Goal: Download file/media

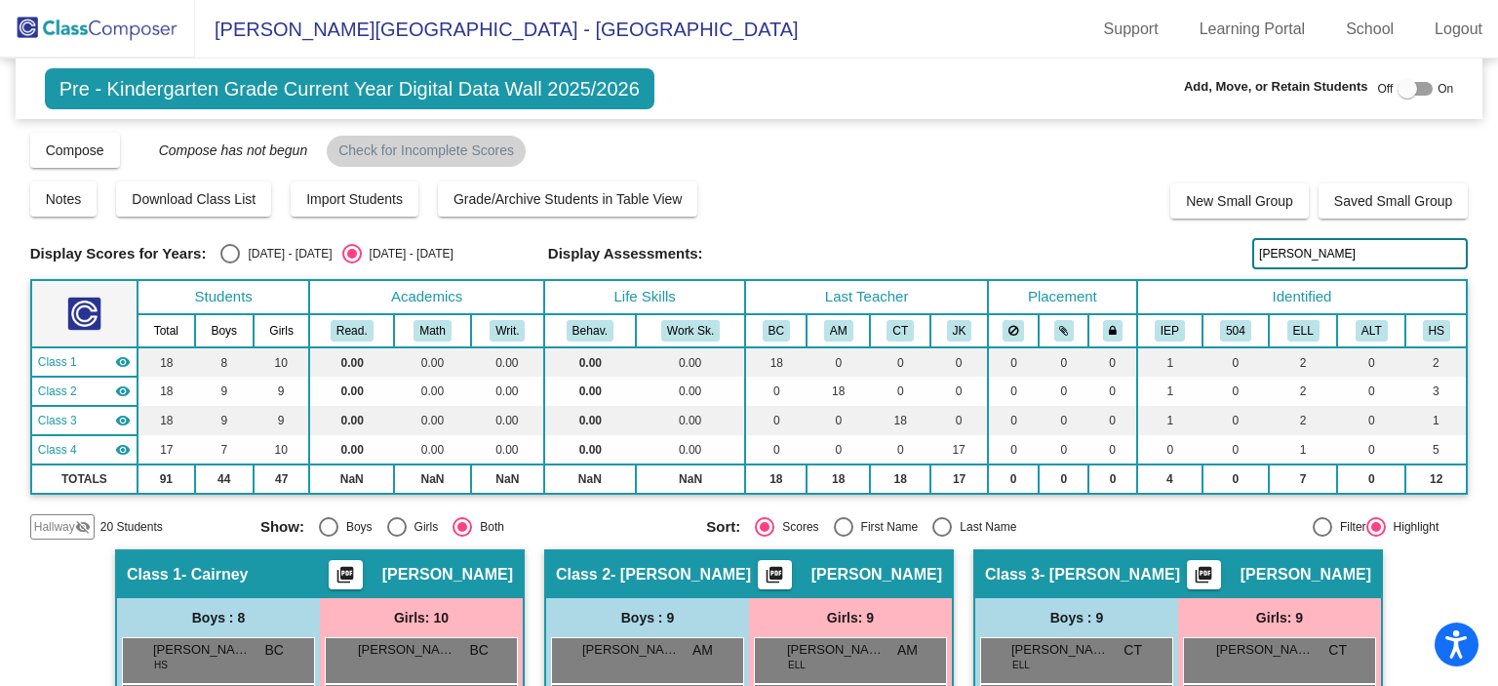
drag, startPoint x: 1301, startPoint y: 256, endPoint x: 1070, endPoint y: 207, distance: 236.2
click at [1070, 207] on div "Display Scores for Years: [DATE] - [DATE] [DATE] - [DATE] Grade/Archive Student…" at bounding box center [749, 335] width 1438 height 409
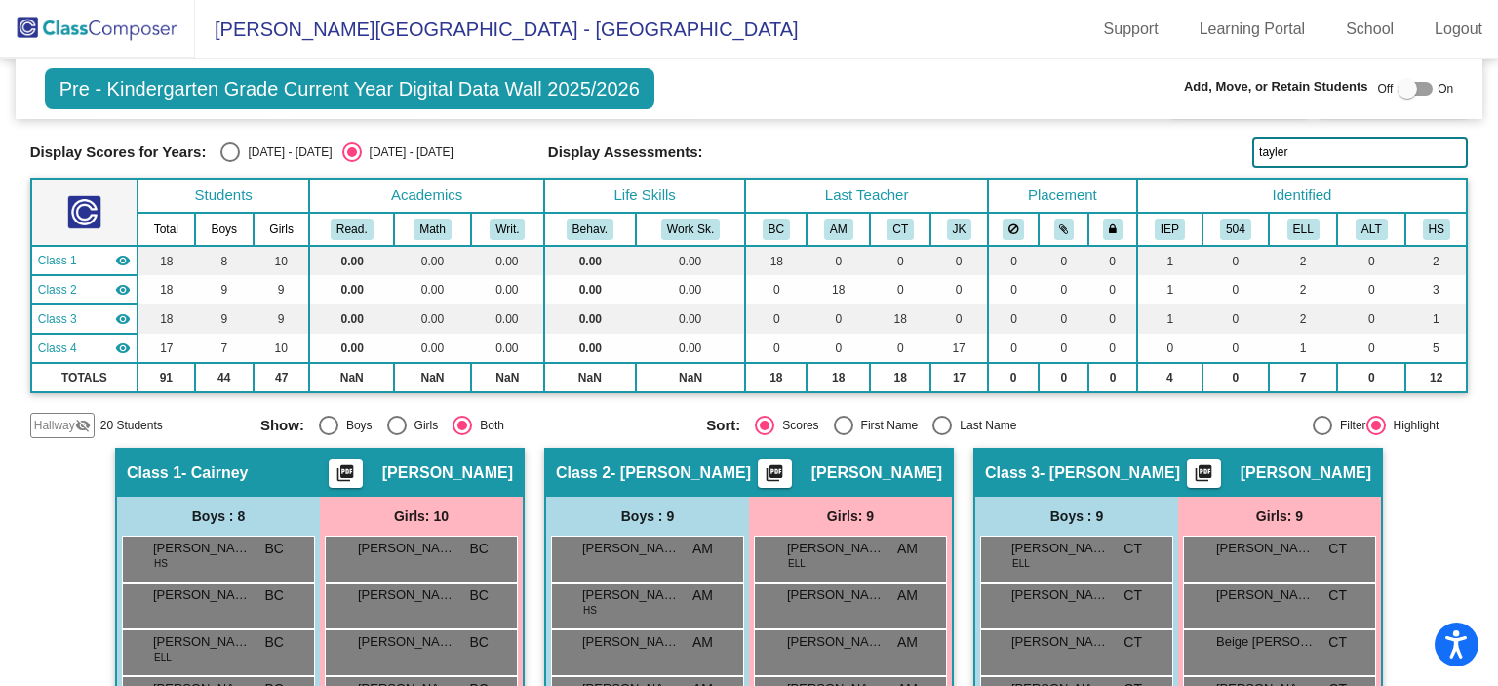
scroll to position [54, 0]
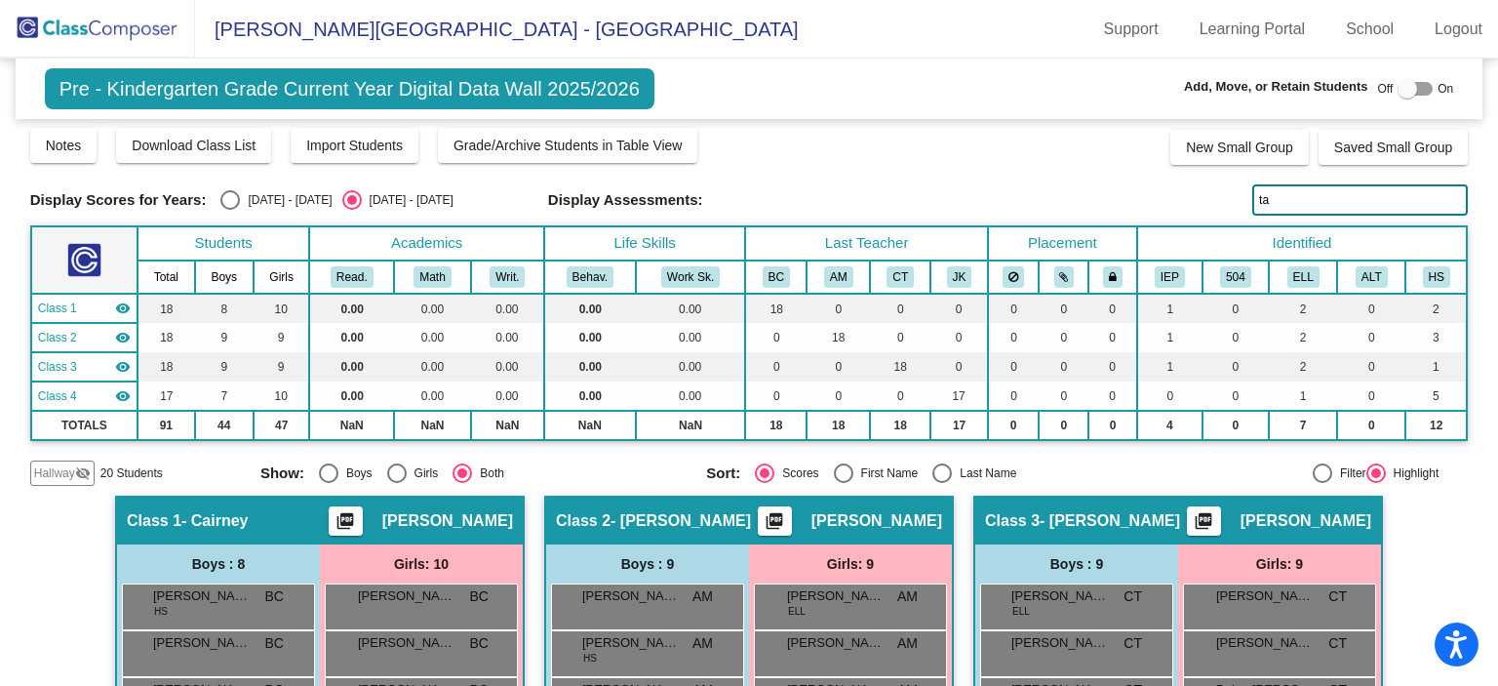
type input "t"
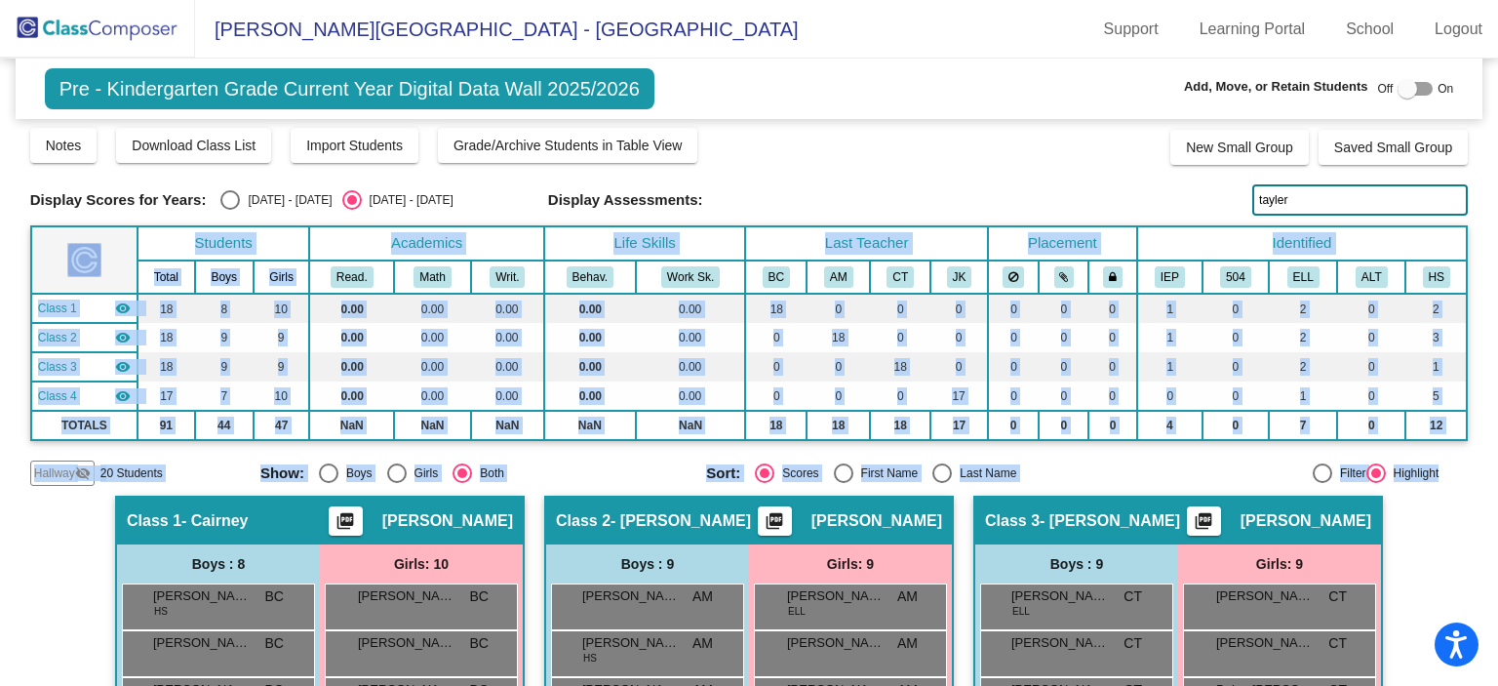
click at [1497, 333] on mat-sidenav-content "Pre - Kindergarten Grade Current Year Digital Data Wall 2025/2026 Add, Move, or…" at bounding box center [749, 372] width 1498 height 627
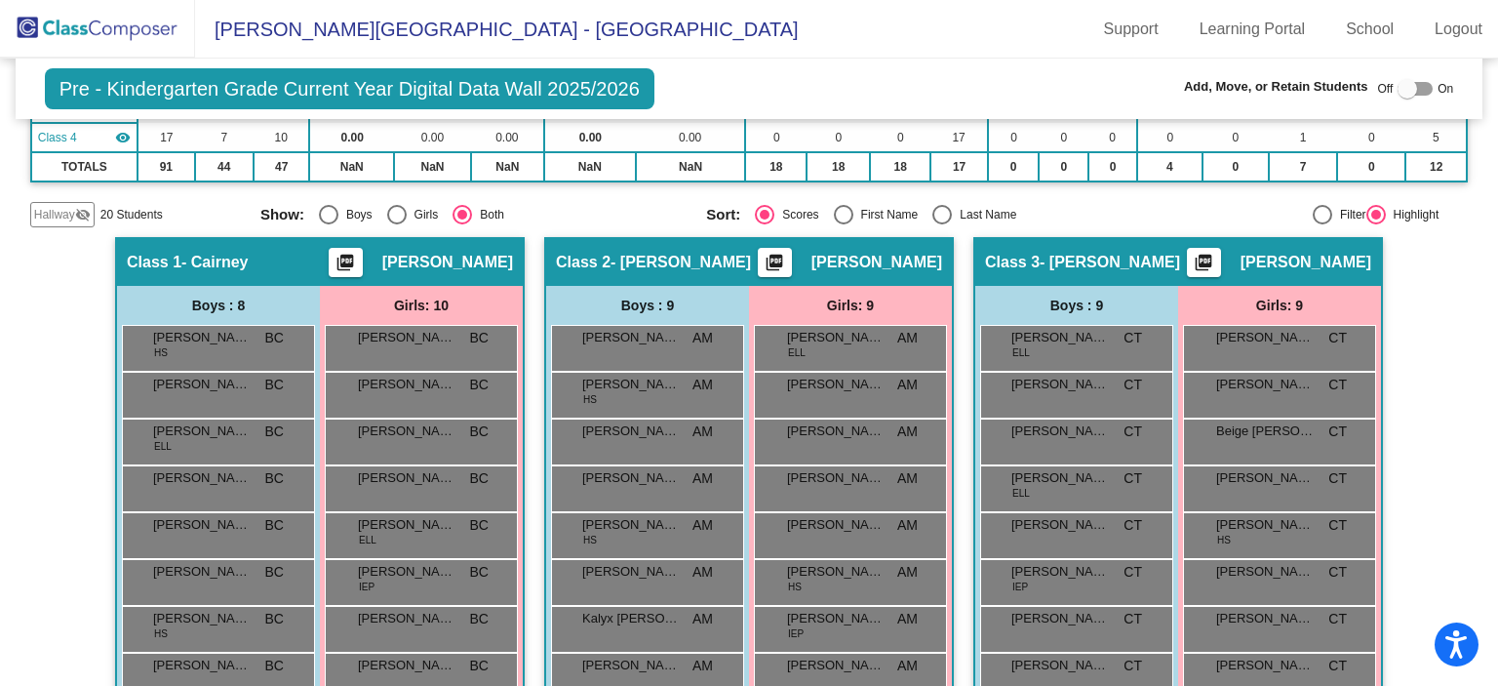
scroll to position [0, 0]
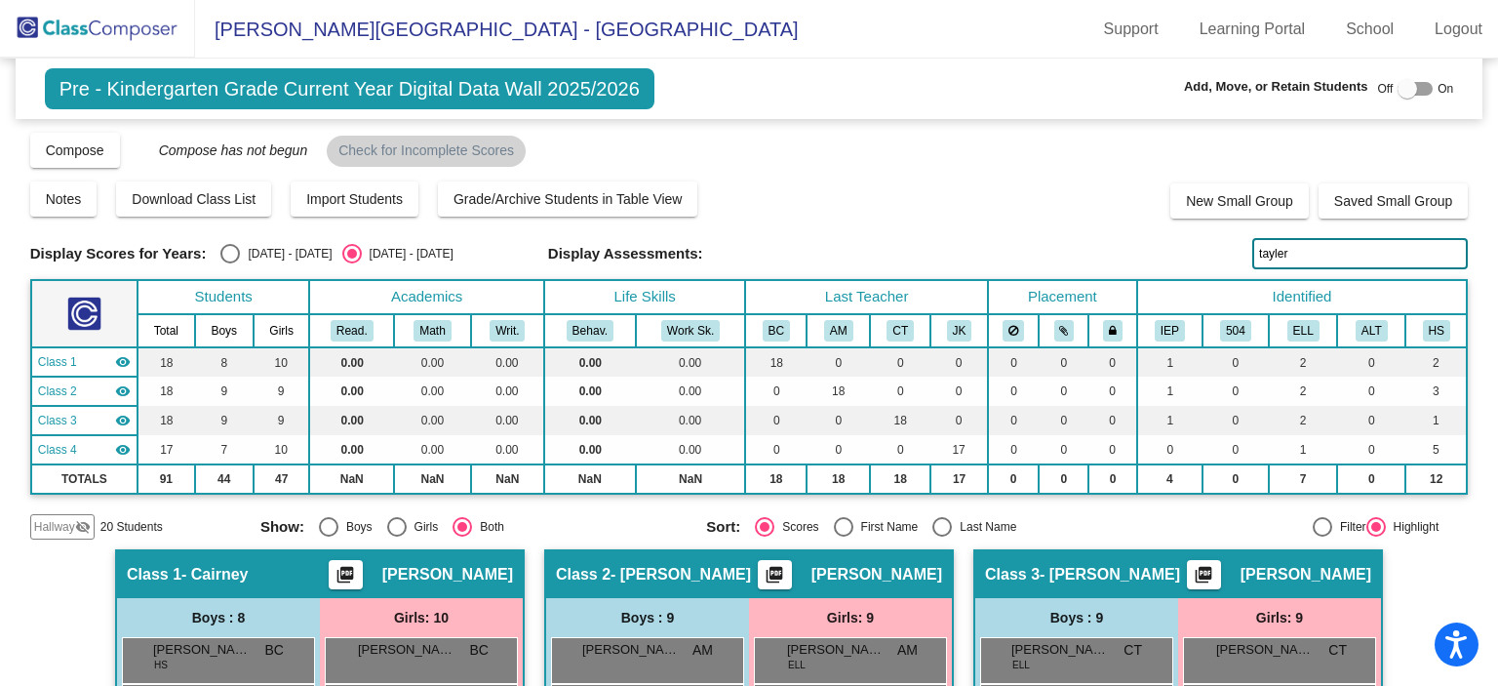
drag, startPoint x: 1310, startPoint y: 255, endPoint x: 861, endPoint y: 278, distance: 449.2
click at [861, 279] on div "Display Scores for Years: [DATE] - [DATE] [DATE] - [DATE] Grade/Archive Student…" at bounding box center [749, 335] width 1438 height 409
paste input "scarlett"
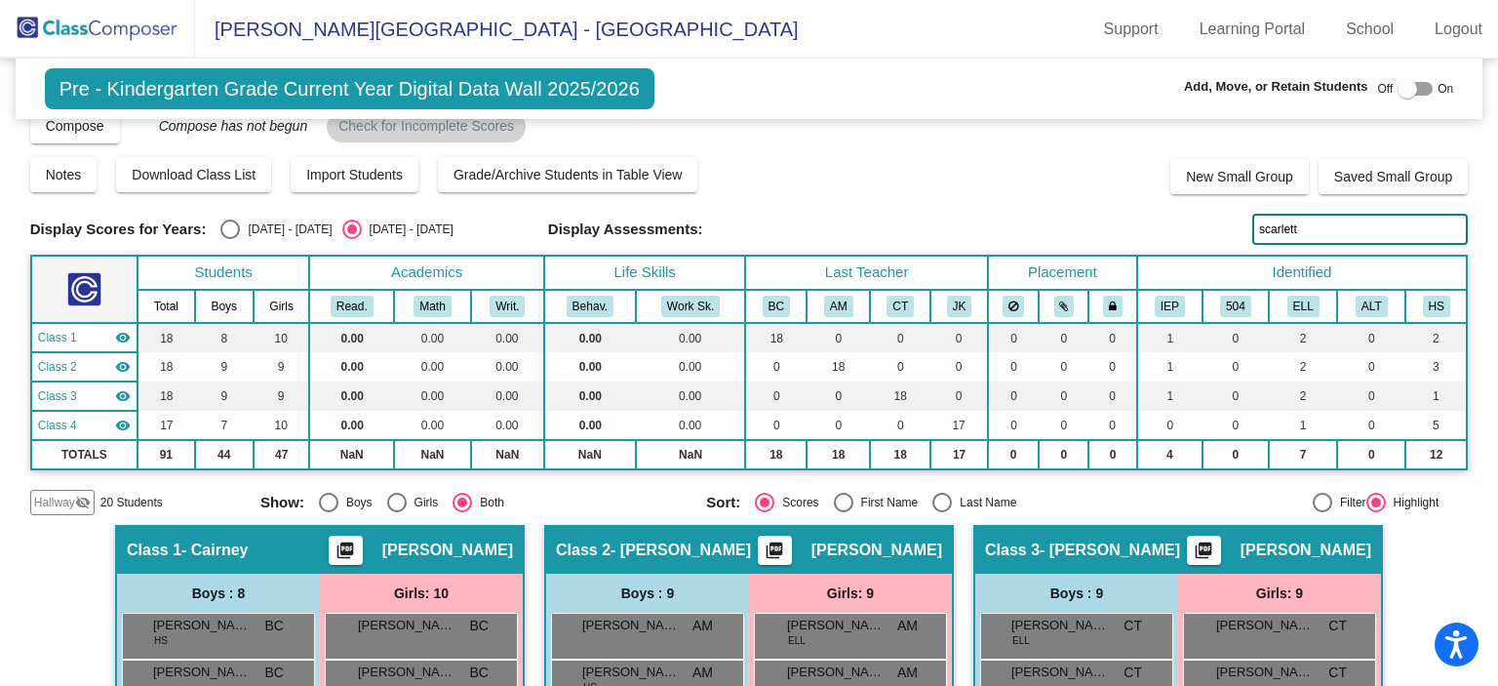
scroll to position [6, 0]
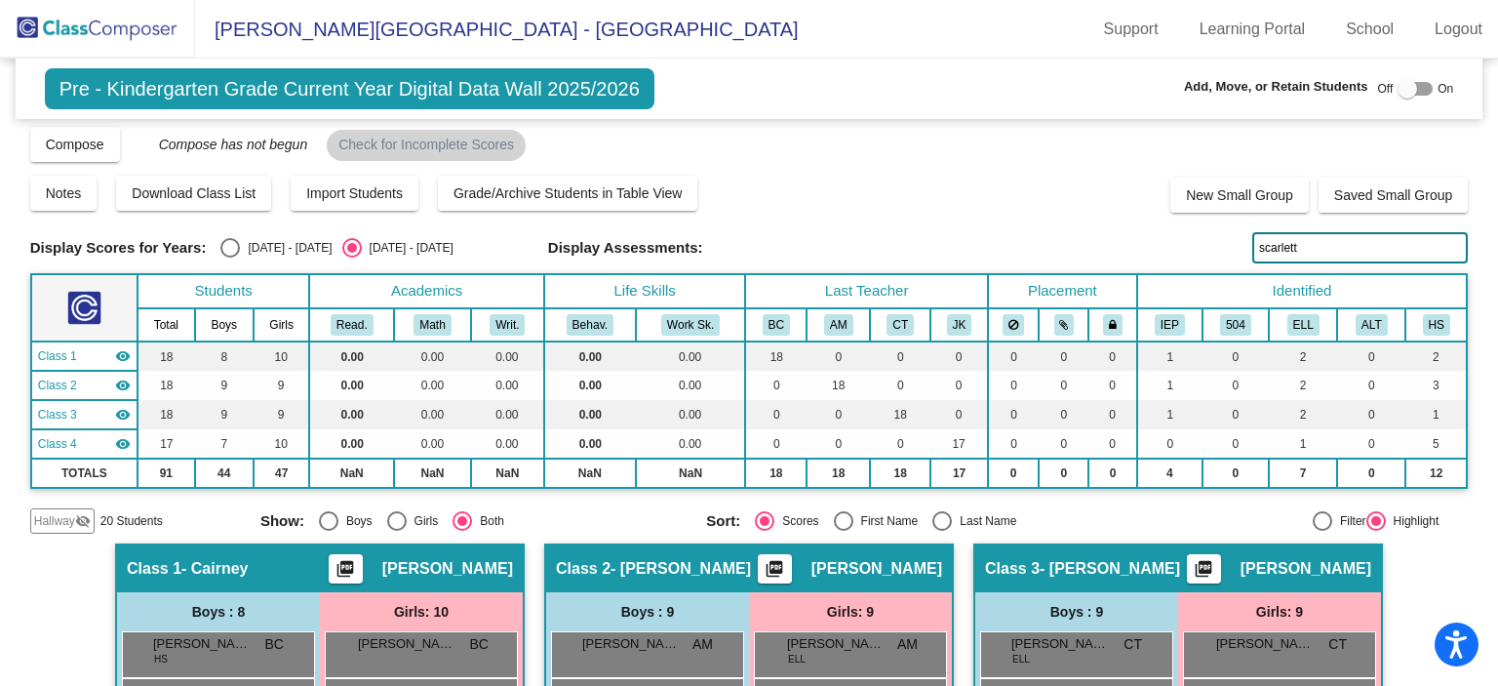
type input "scarlett"
click at [1462, 163] on mat-sidenav-content "Pre - Kindergarten Grade Current Year Digital Data Wall 2025/2026 Add, Move, or…" at bounding box center [749, 372] width 1498 height 627
click at [1463, 163] on mat-sidenav-content "Pre - Kindergarten Grade Current Year Digital Data Wall 2025/2026 Add, Move, or…" at bounding box center [749, 372] width 1498 height 627
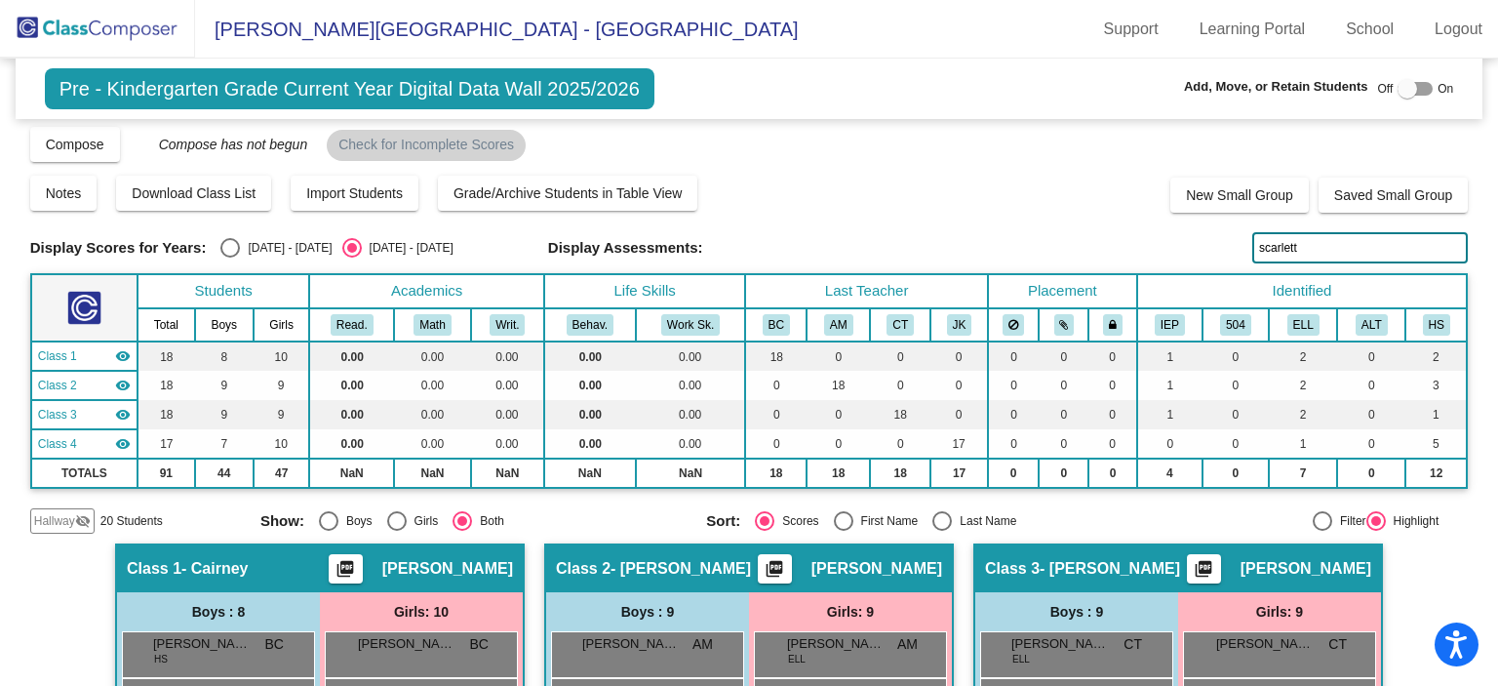
click at [1463, 163] on mat-sidenav-content "Pre - Kindergarten Grade Current Year Digital Data Wall 2025/2026 Add, Move, or…" at bounding box center [749, 372] width 1498 height 627
drag, startPoint x: 1306, startPoint y: 253, endPoint x: 929, endPoint y: 216, distance: 378.3
click at [929, 216] on div "Display Scores for Years: [DATE] - [DATE] [DATE] - [DATE] Grade/Archive Student…" at bounding box center [749, 329] width 1438 height 409
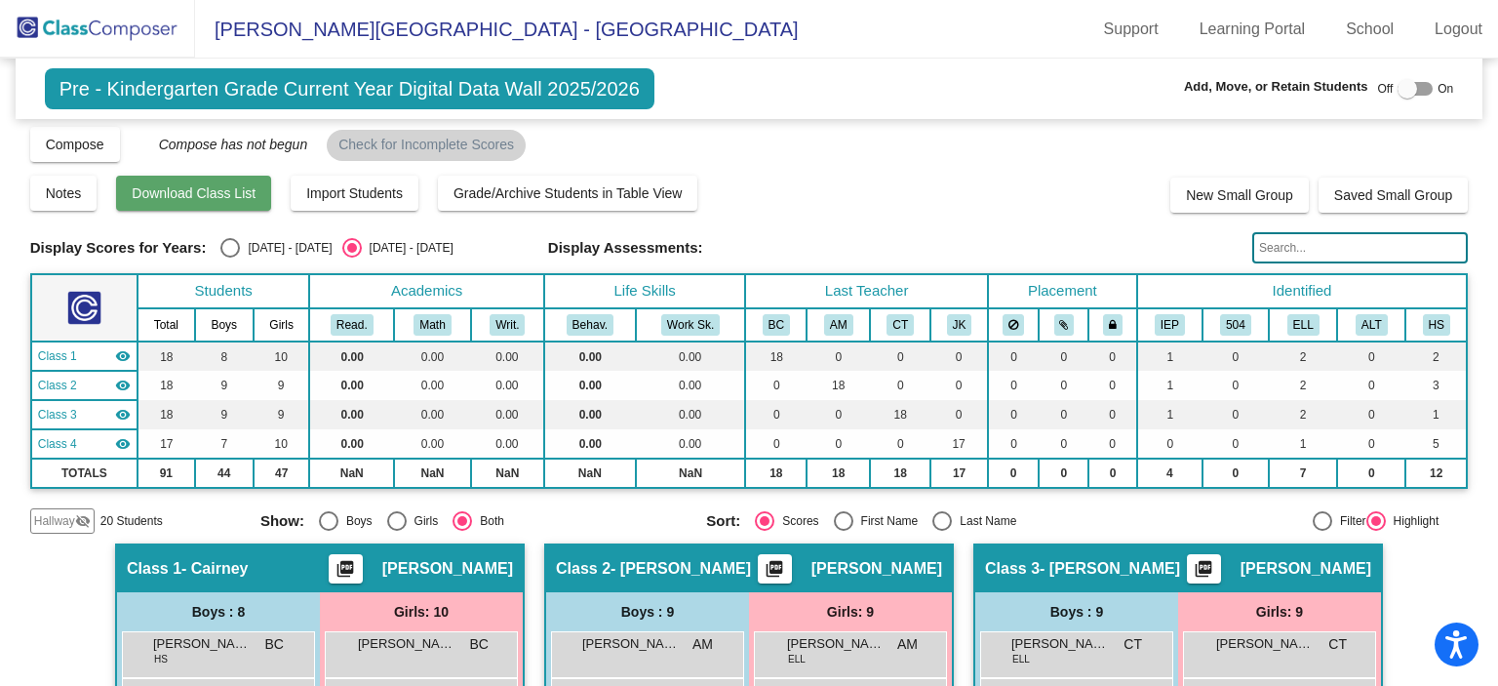
click at [254, 199] on span "Download Class List" at bounding box center [194, 193] width 124 height 16
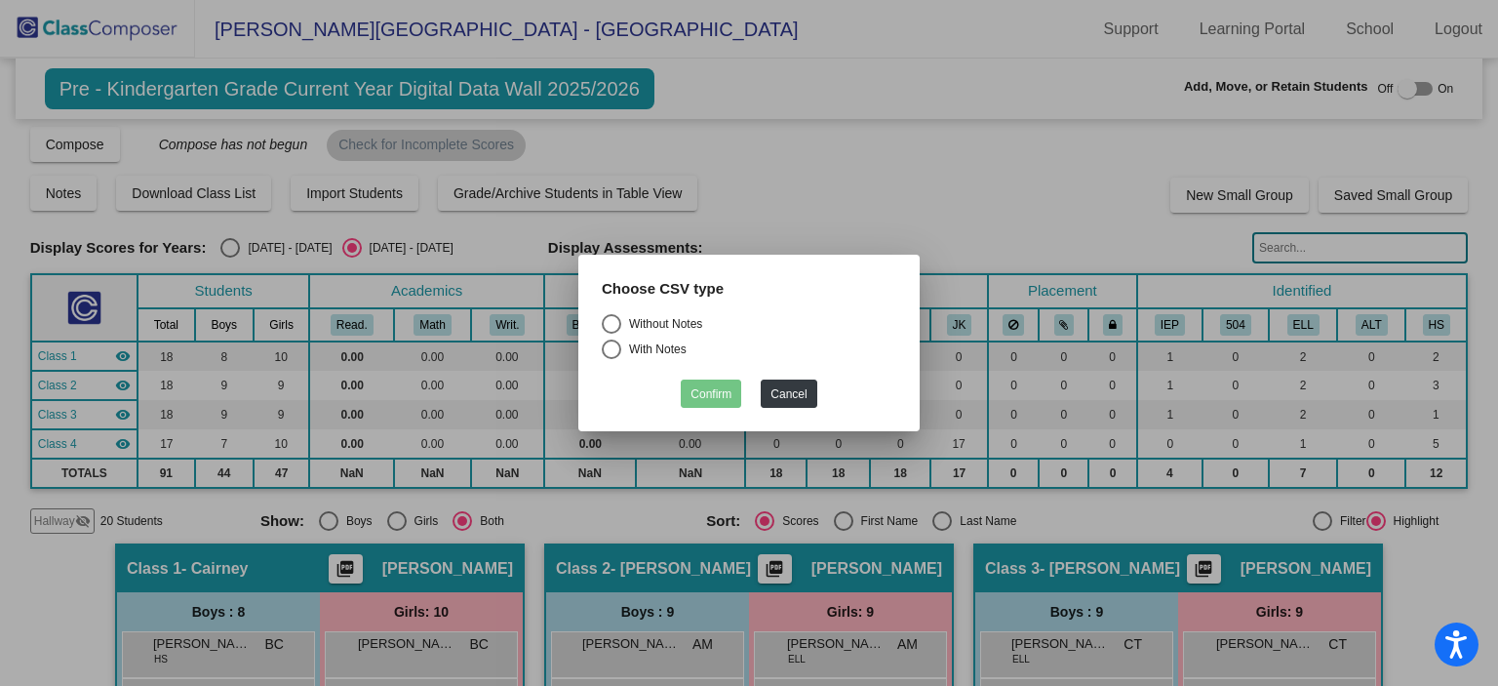
click at [610, 322] on div "Select an option" at bounding box center [612, 324] width 20 height 20
click at [611, 334] on input "Without Notes" at bounding box center [611, 334] width 1 height 1
radio input "true"
click at [717, 389] on button "Confirm" at bounding box center [711, 393] width 60 height 28
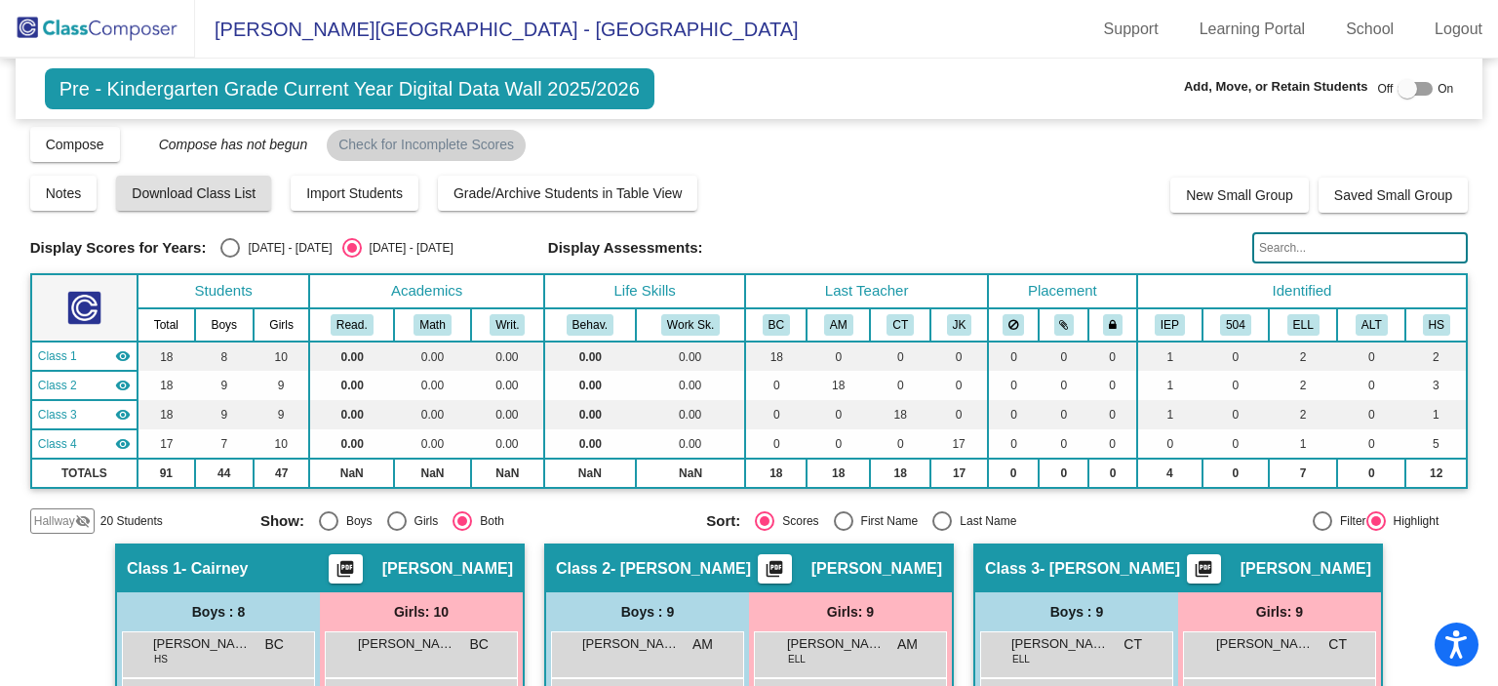
click at [1320, 245] on input "text" at bounding box center [1360, 247] width 216 height 31
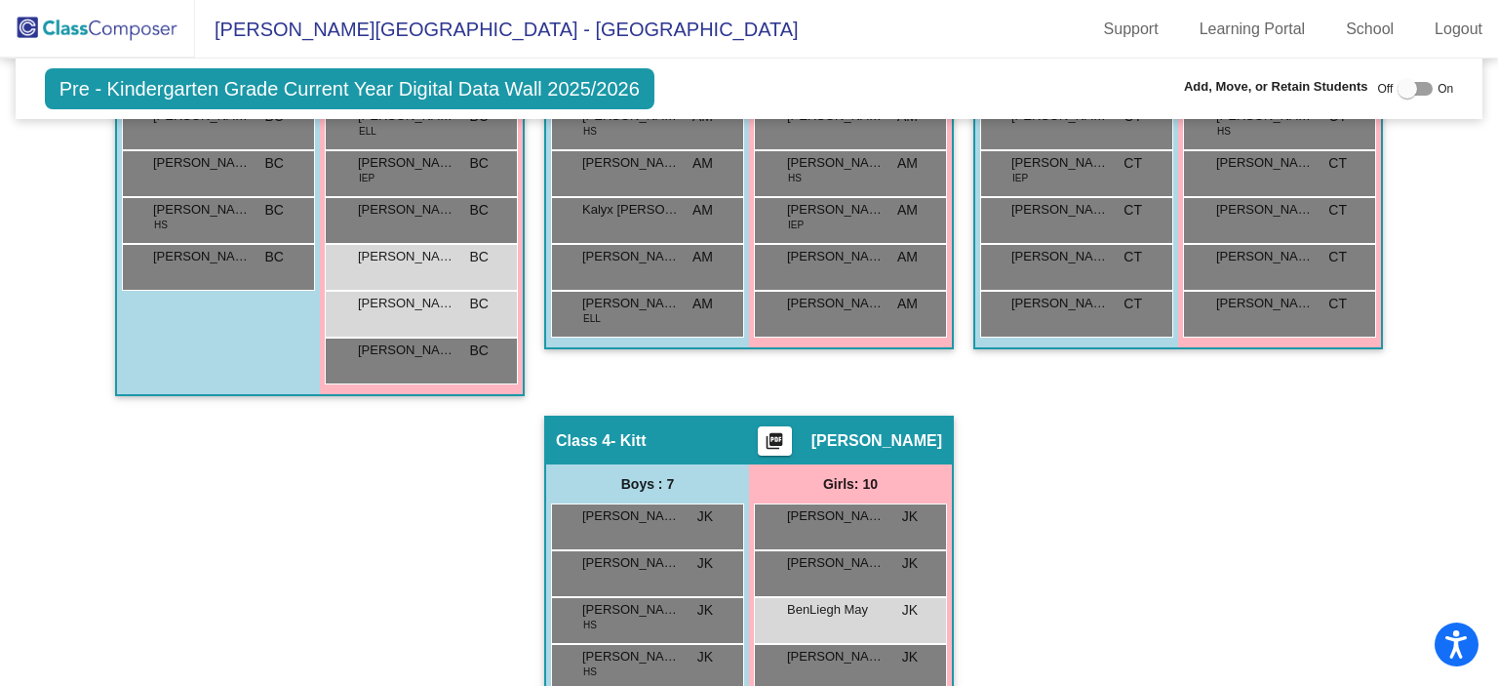
scroll to position [624, 0]
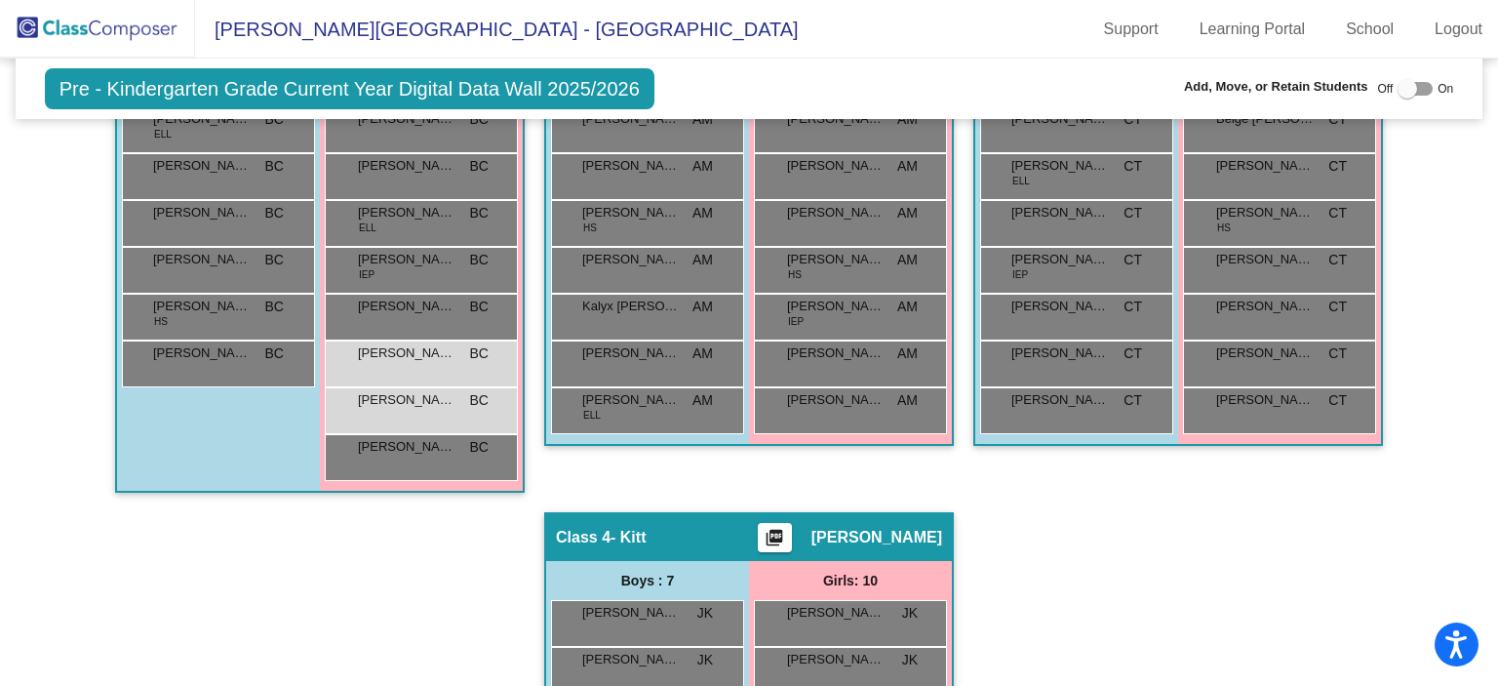
type input "may"
